Goal: Task Accomplishment & Management: Manage account settings

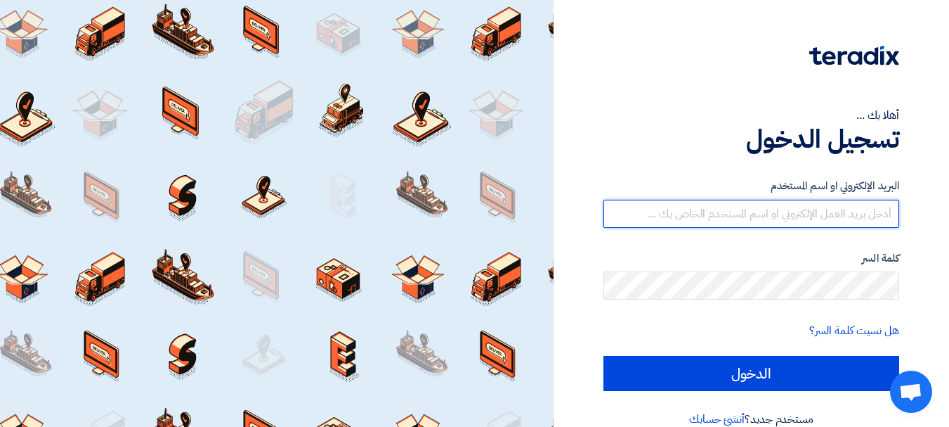
click at [823, 211] on input "text" at bounding box center [752, 214] width 296 height 28
type input "[PERSON_NAME]"
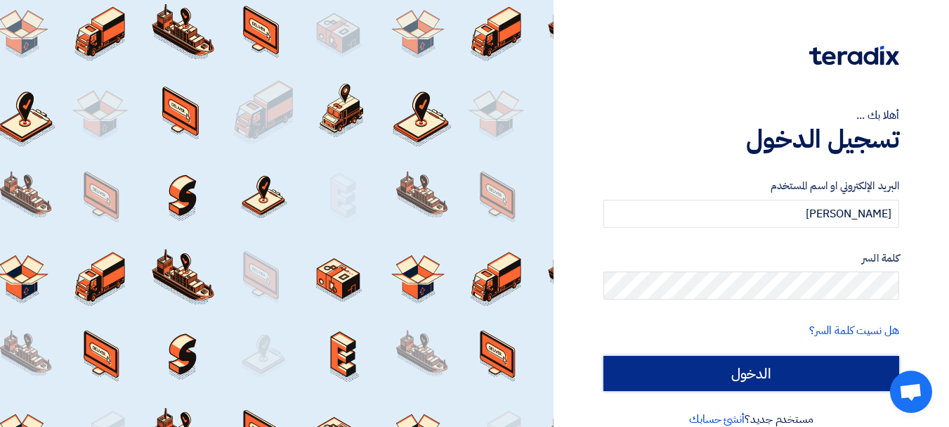
click at [808, 371] on input "الدخول" at bounding box center [752, 373] width 296 height 35
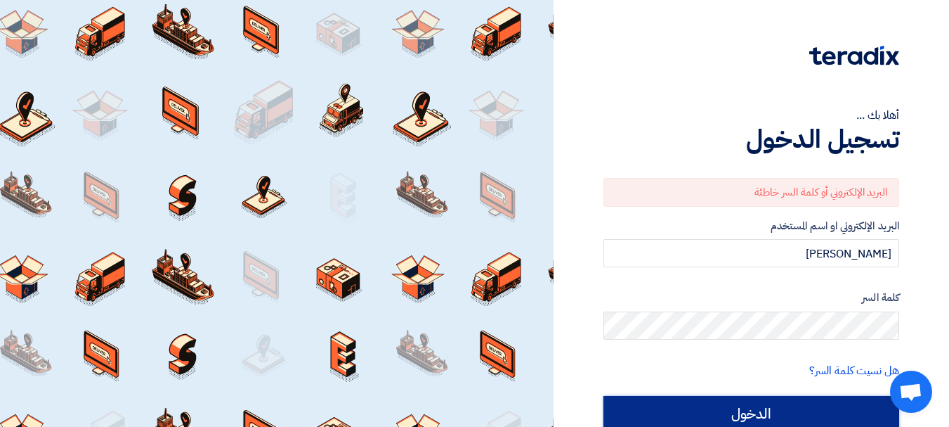
click at [774, 405] on input "الدخول" at bounding box center [752, 413] width 296 height 35
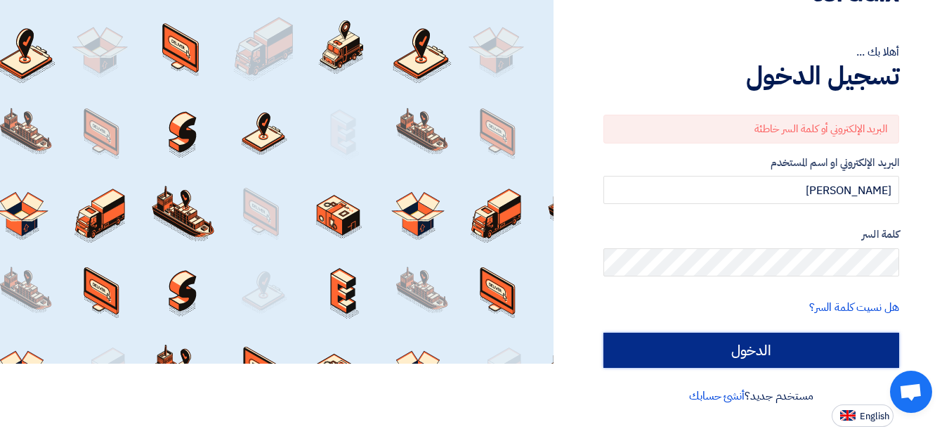
click at [753, 363] on input "الدخول" at bounding box center [752, 349] width 296 height 35
click at [752, 363] on input "الدخول" at bounding box center [752, 349] width 296 height 35
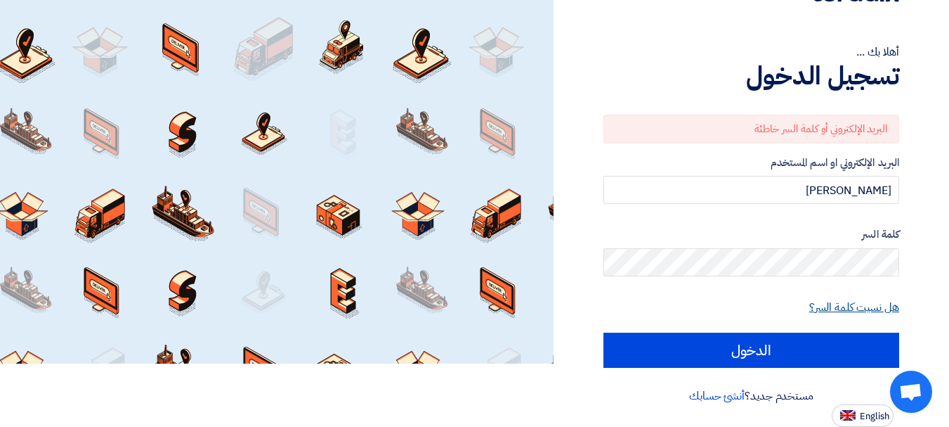
click at [836, 309] on link "هل نسيت كلمة السر؟" at bounding box center [855, 307] width 90 height 17
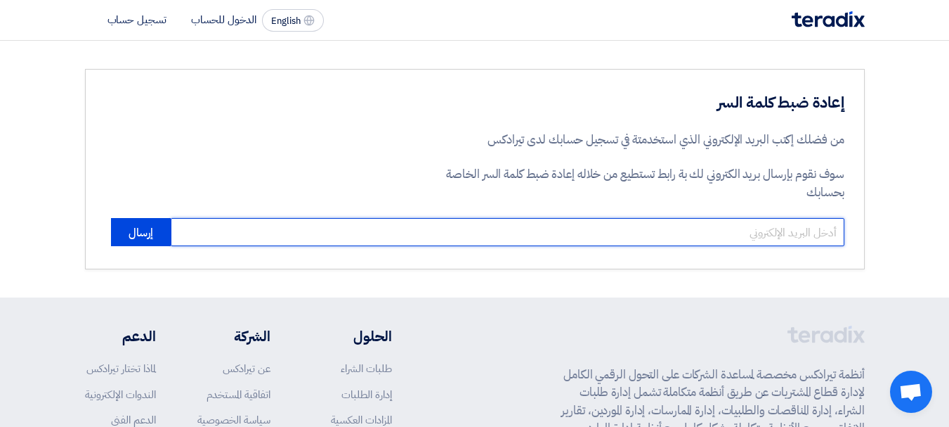
click at [696, 231] on input "email" at bounding box center [508, 232] width 674 height 28
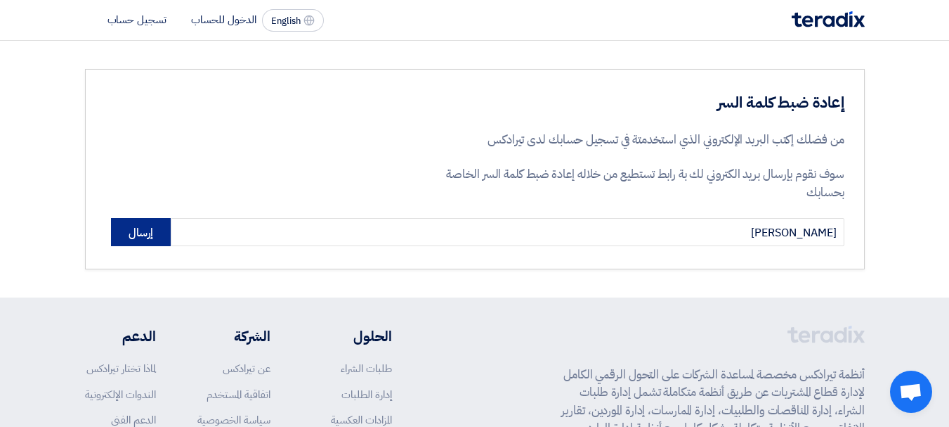
click at [139, 239] on button "إرسال" at bounding box center [141, 232] width 60 height 28
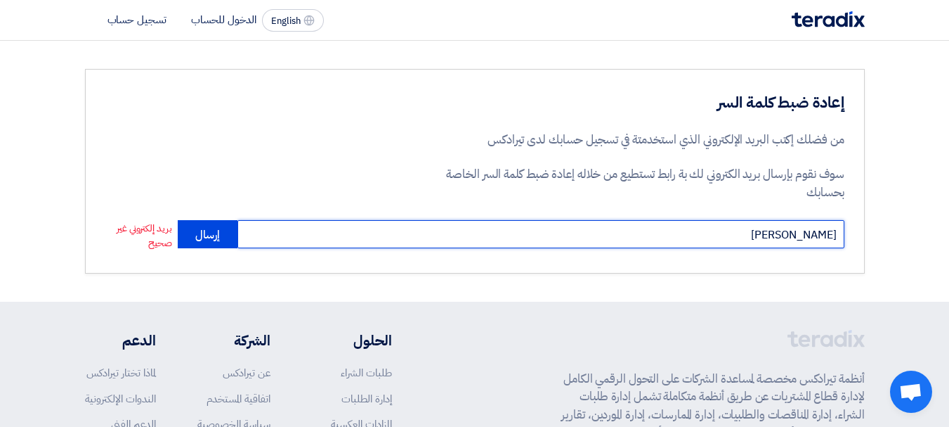
click at [838, 235] on input "[PERSON_NAME]" at bounding box center [541, 234] width 607 height 28
click at [842, 242] on input ".[PERSON_NAME]" at bounding box center [541, 234] width 607 height 28
click at [677, 235] on input ".[PERSON_NAME]" at bounding box center [541, 234] width 607 height 28
click at [838, 237] on input ".[PERSON_NAME]" at bounding box center [541, 234] width 607 height 28
click at [833, 236] on input ".[PERSON_NAME]" at bounding box center [541, 234] width 607 height 28
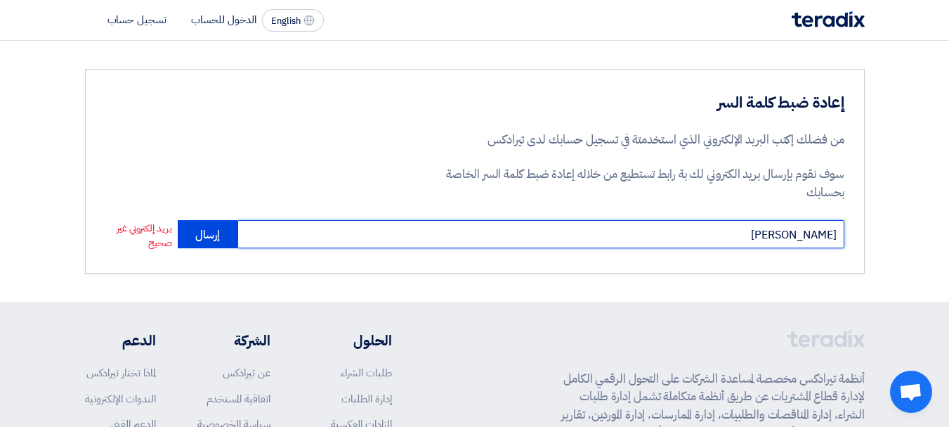
click at [676, 233] on input "[PERSON_NAME]" at bounding box center [541, 234] width 607 height 28
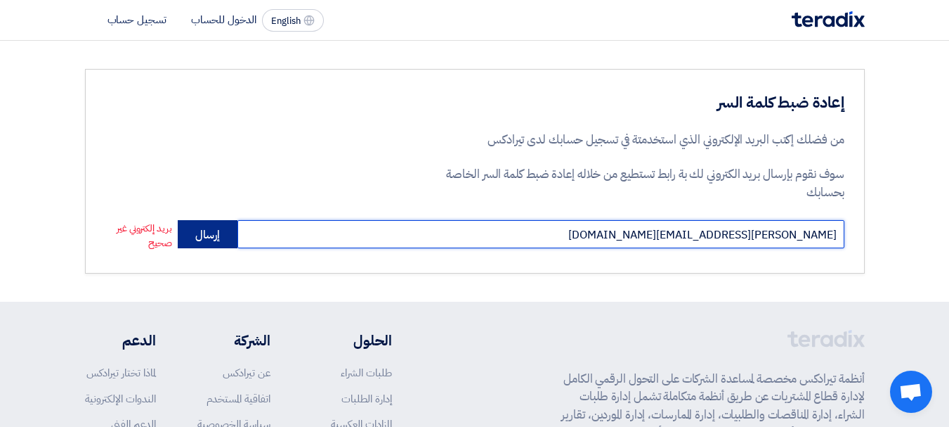
type input "[PERSON_NAME][EMAIL_ADDRESS][DOMAIN_NAME]"
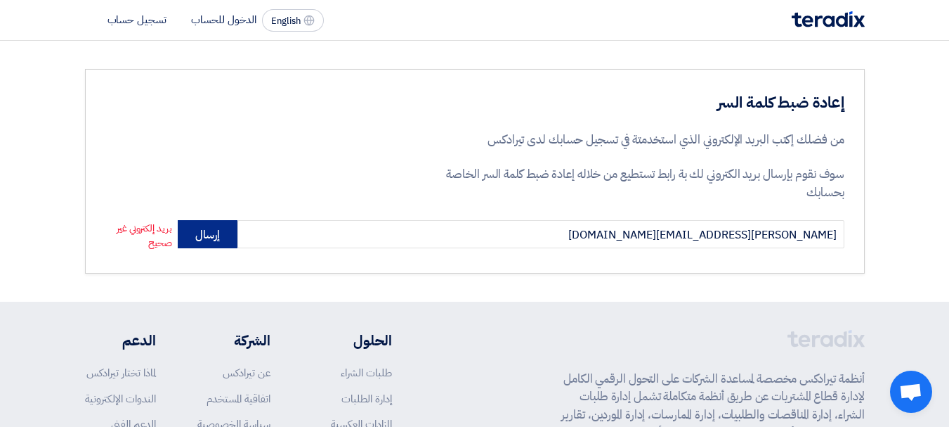
click at [202, 229] on button "إرسال" at bounding box center [208, 234] width 60 height 28
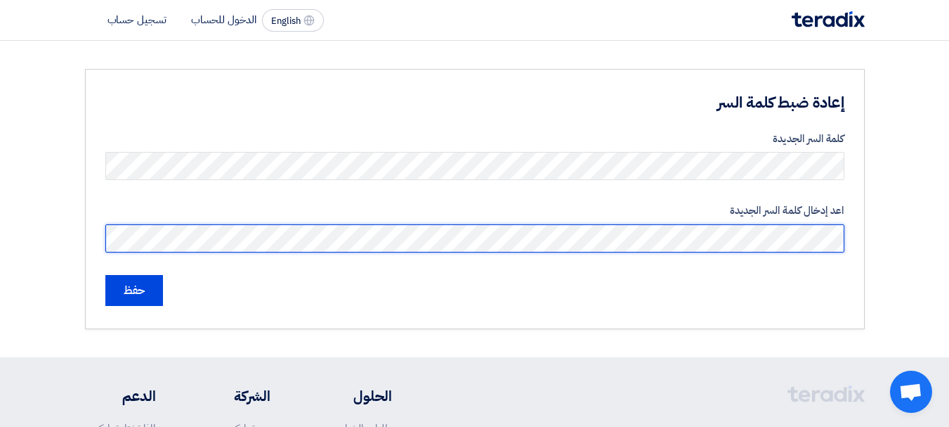
click at [105, 275] on input "حفظ" at bounding box center [134, 290] width 58 height 31
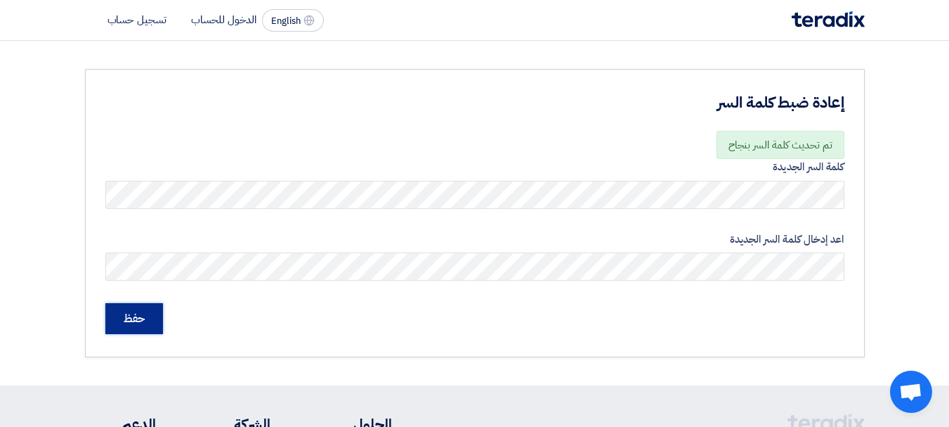
click at [137, 318] on input "حفظ" at bounding box center [134, 318] width 58 height 31
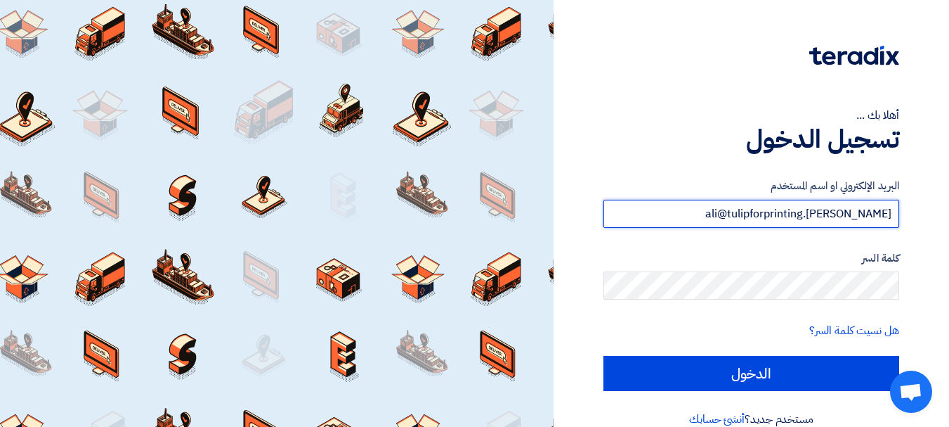
type input "[PERSON_NAME][EMAIL_ADDRESS][DOMAIN_NAME]"
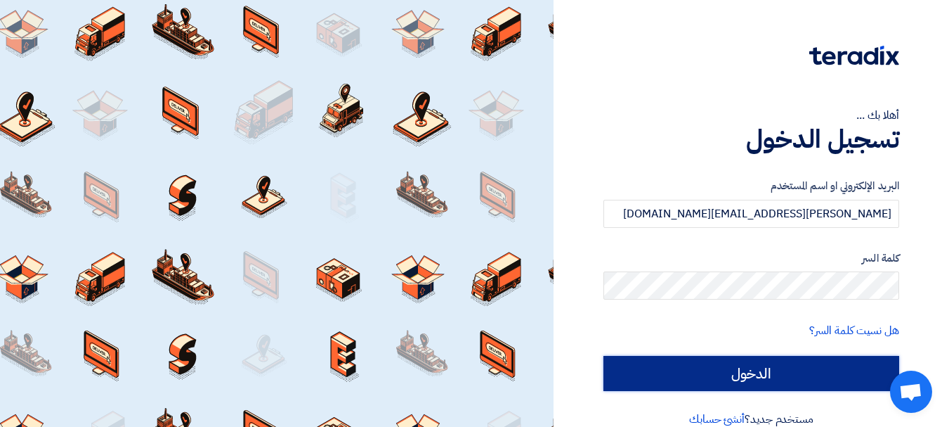
click at [864, 370] on input "الدخول" at bounding box center [752, 373] width 296 height 35
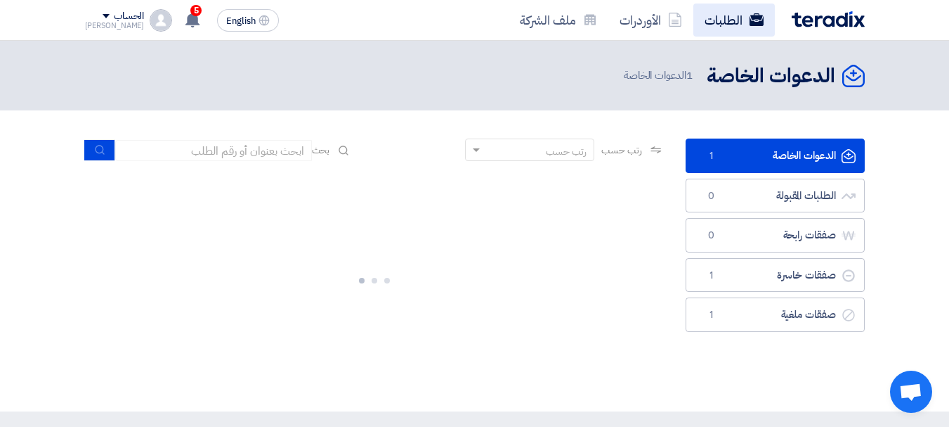
click at [714, 25] on link "الطلبات" at bounding box center [735, 20] width 82 height 33
